Goal: Task Accomplishment & Management: Manage account settings

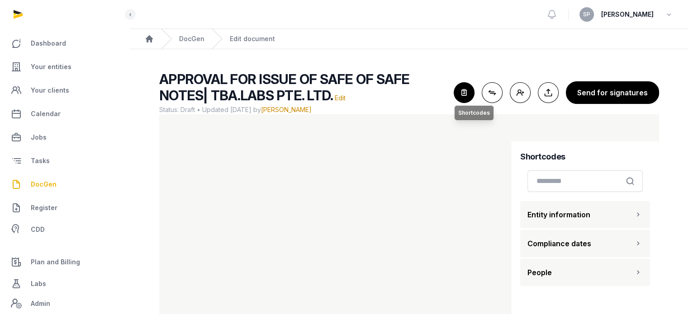
click at [458, 91] on icon "button" at bounding box center [464, 93] width 20 height 20
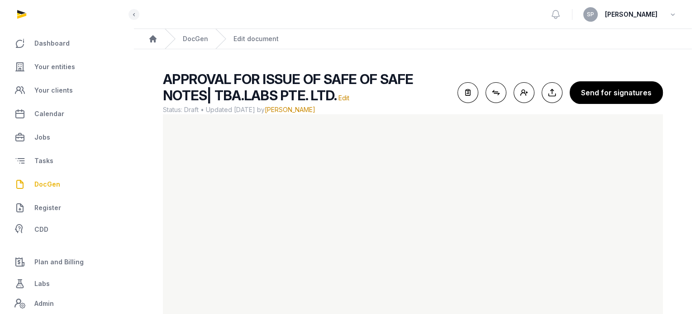
scroll to position [54, 0]
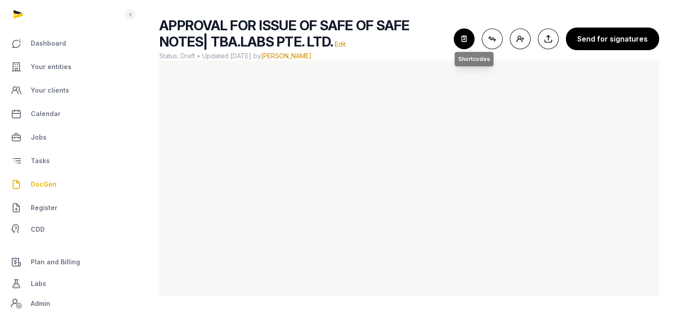
click at [464, 43] on icon "button" at bounding box center [464, 39] width 20 height 20
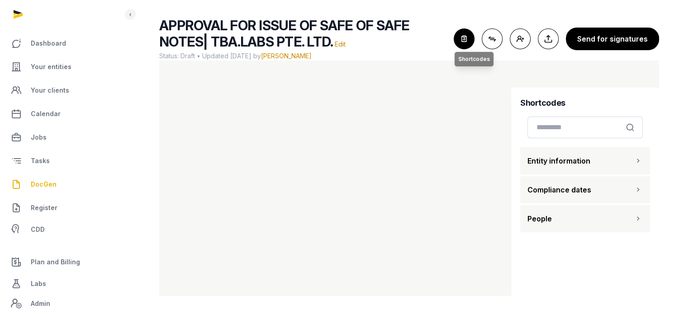
click at [470, 43] on icon "button" at bounding box center [464, 39] width 20 height 20
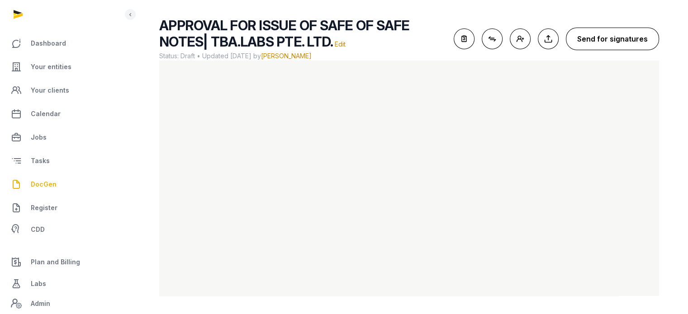
click at [610, 30] on button "Send for signatures" at bounding box center [612, 39] width 93 height 23
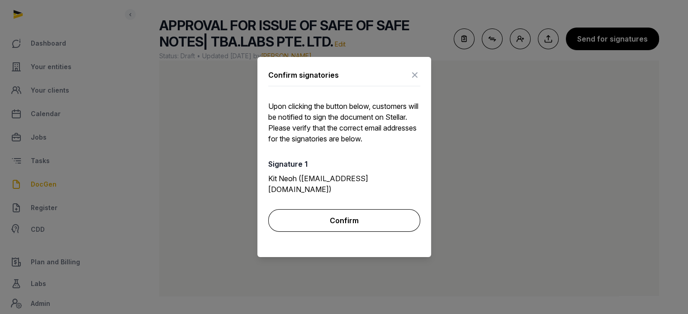
click at [364, 214] on button "Confirm" at bounding box center [344, 220] width 152 height 23
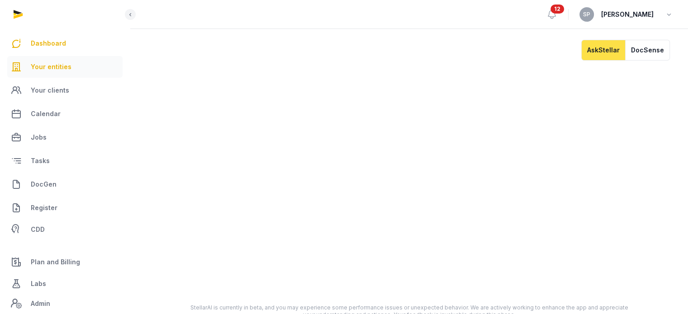
click at [56, 64] on span "Your entities" at bounding box center [51, 66] width 41 height 11
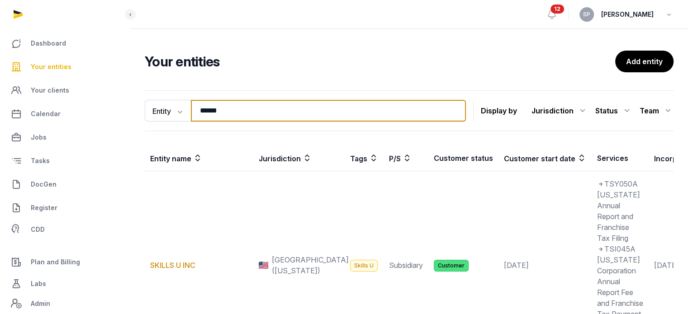
click at [233, 113] on input "******" at bounding box center [328, 111] width 275 height 22
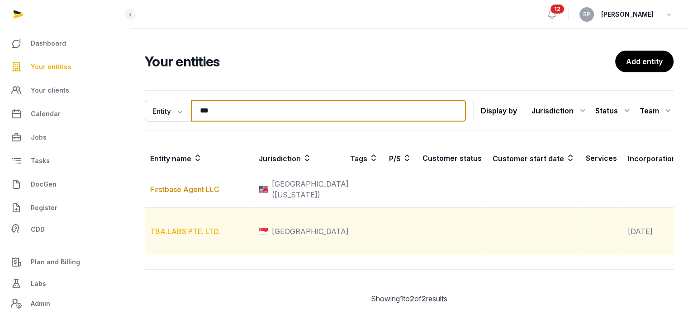
type input "***"
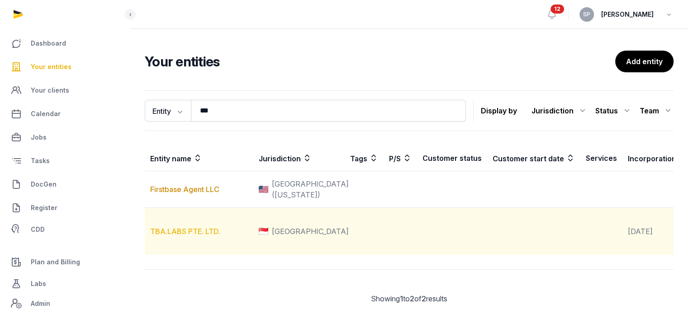
click at [184, 236] on link "TBA.LABS PTE. LTD." at bounding box center [185, 231] width 70 height 9
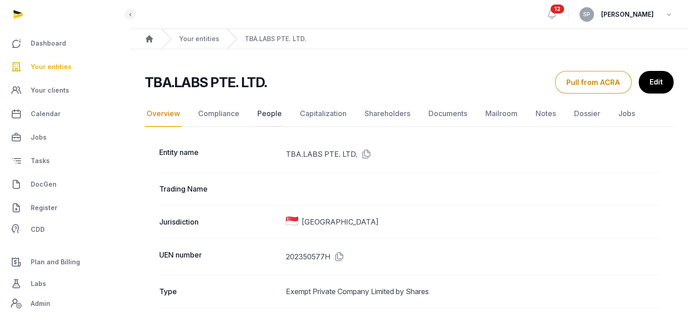
click at [271, 109] on link "People" at bounding box center [269, 114] width 28 height 26
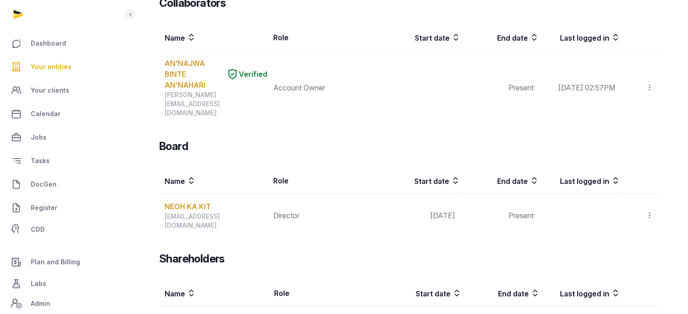
scroll to position [403, 0]
